Goal: Task Accomplishment & Management: Use online tool/utility

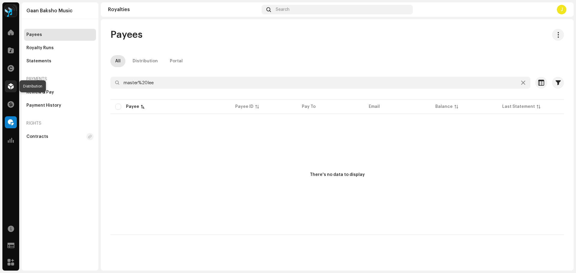
click at [12, 86] on span at bounding box center [11, 86] width 6 height 5
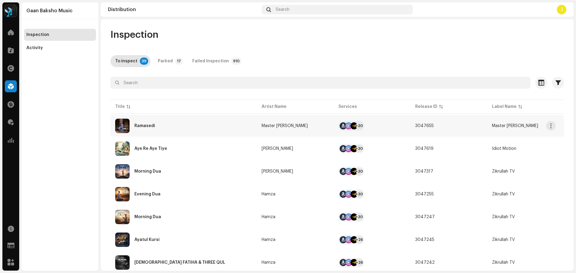
click at [227, 129] on div "Ramasedi" at bounding box center [183, 126] width 137 height 14
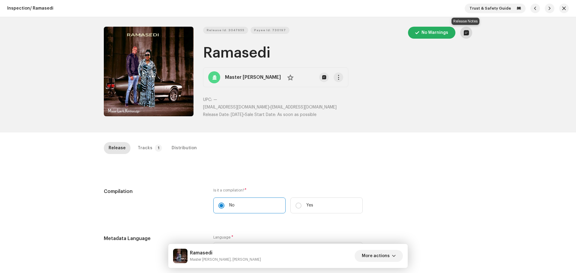
click at [464, 35] on span "button" at bounding box center [466, 32] width 5 height 5
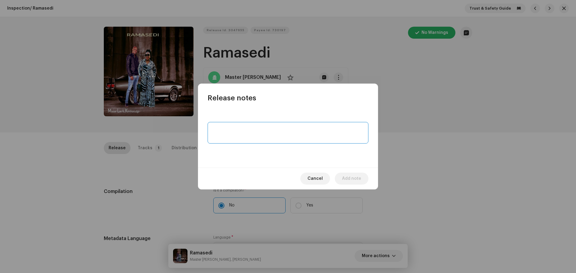
click at [251, 126] on textarea "To enrich screen reader interactions, please activate Accessibility in Grammarl…" at bounding box center [288, 133] width 161 height 22
type textarea "distributed through wrong label so delivering again."
click at [354, 175] on span "Add note" at bounding box center [351, 179] width 19 height 12
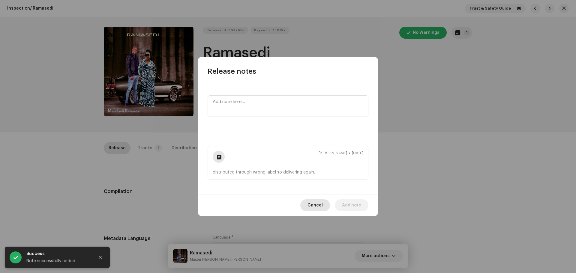
click at [318, 206] on span "Cancel" at bounding box center [315, 206] width 15 height 12
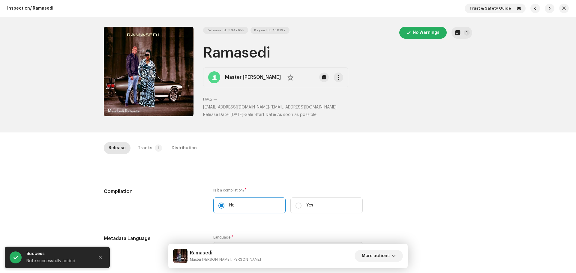
click at [414, 121] on div "Release Id: 3047655 Payee Id: 730197 No Warnings 1 Ramasedi Master [PERSON_NAME…" at bounding box center [337, 75] width 269 height 96
click at [563, 9] on span "button" at bounding box center [564, 8] width 4 height 5
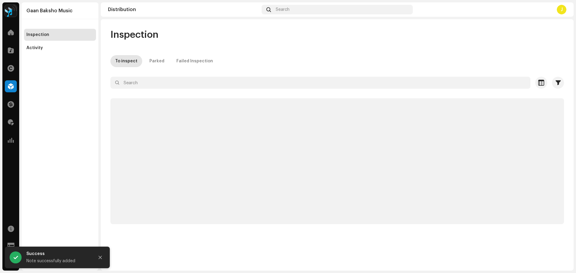
click at [291, 56] on div "To inspect Parked Failed Inspection" at bounding box center [337, 61] width 454 height 12
